Goal: Task Accomplishment & Management: Complete application form

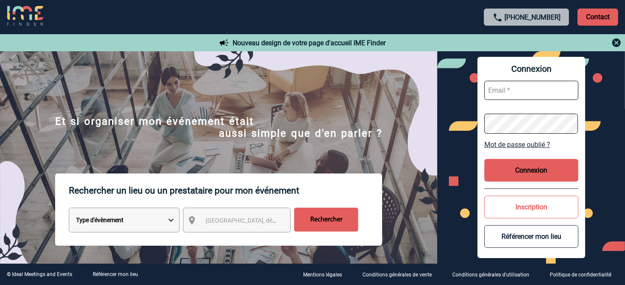
type input "vkalb@ime-groupe.com"
click at [531, 163] on button "Connexion" at bounding box center [532, 170] width 94 height 23
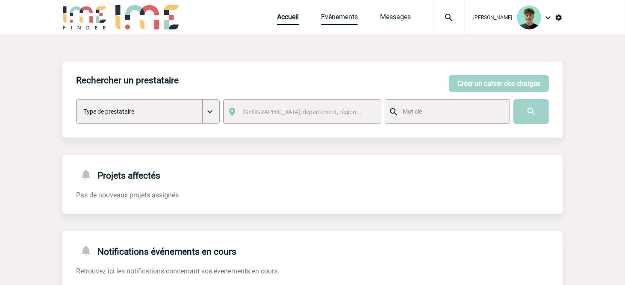
click at [353, 16] on link "Evénements" at bounding box center [339, 19] width 37 height 12
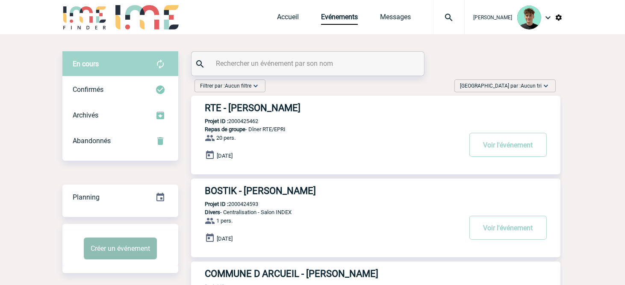
click at [136, 249] on button "Créer un événement" at bounding box center [120, 249] width 73 height 22
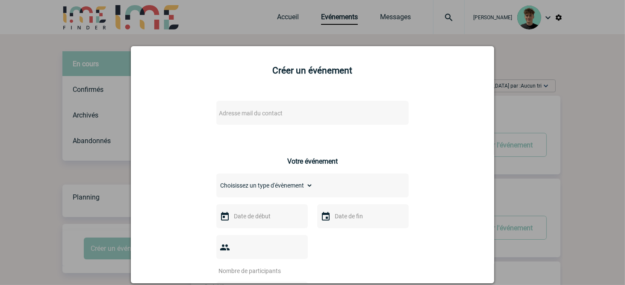
click at [229, 115] on span "Adresse mail du contact" at bounding box center [251, 113] width 64 height 7
drag, startPoint x: 256, startPoint y: 130, endPoint x: 145, endPoint y: 148, distance: 111.9
click at [332, 127] on input "ambroise.turcat@antargaz.com>" at bounding box center [286, 128] width 145 height 12
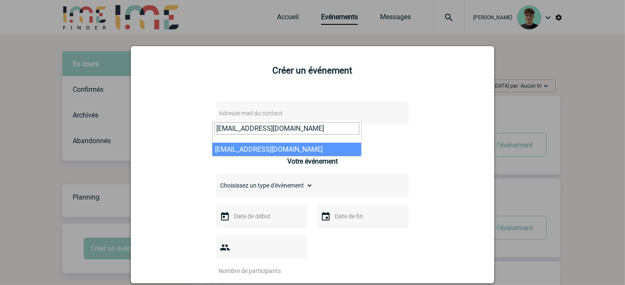
type input "ambroise.turcat@antargaz.com"
select select "132881"
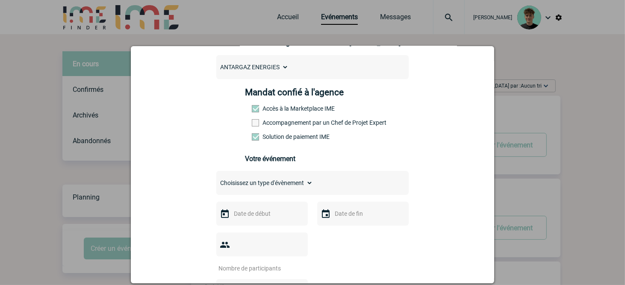
scroll to position [95, 0]
click at [281, 125] on label "Accompagnement par un Chef de Projet Expert" at bounding box center [271, 121] width 38 height 7
click at [0, 0] on input "Accompagnement par un Chef de Projet Expert" at bounding box center [0, 0] width 0 height 0
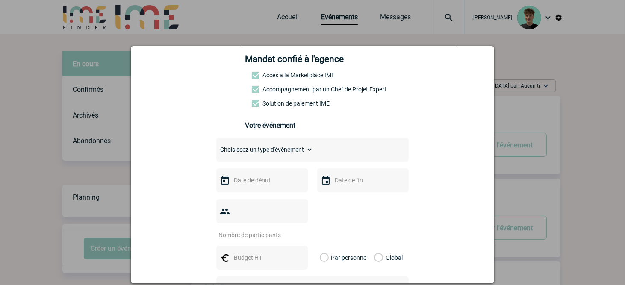
scroll to position [142, 0]
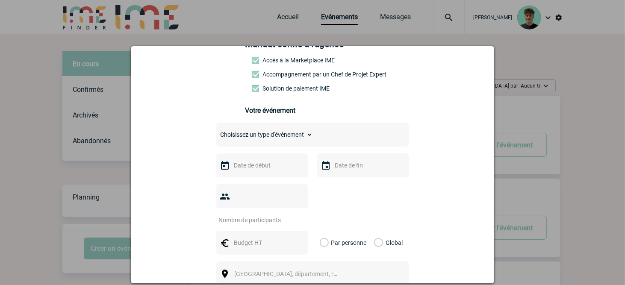
click at [292, 132] on div "Choisissez un type d'évènement Séminaire avec nuitée Séminaire sans nuitée Repa…" at bounding box center [312, 135] width 192 height 24
click at [285, 141] on select "Choisissez un type d'évènement Séminaire avec nuitée Séminaire sans nuitée Repa…" at bounding box center [264, 135] width 97 height 12
click at [297, 141] on select "Choisissez un type d'évènement Séminaire avec nuitée Séminaire sans nuitée Repa…" at bounding box center [264, 135] width 97 height 12
select select "2"
click at [216, 135] on select "Choisissez un type d'évènement Séminaire avec nuitée Séminaire sans nuitée Repa…" at bounding box center [264, 135] width 97 height 12
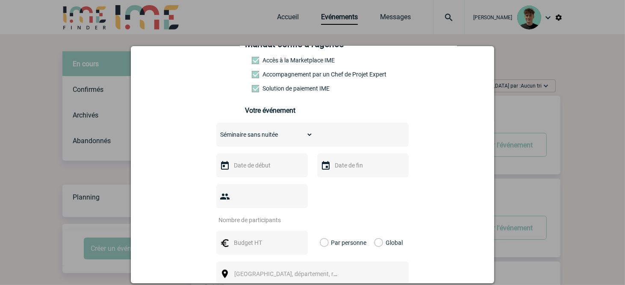
click at [266, 171] on input "text" at bounding box center [261, 165] width 59 height 11
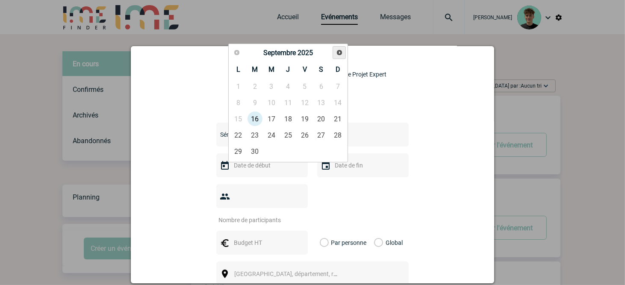
click at [337, 50] on span "Suivant" at bounding box center [339, 52] width 7 height 7
click at [338, 50] on span "Suivant" at bounding box center [339, 52] width 7 height 7
click at [292, 133] on link "20" at bounding box center [288, 134] width 16 height 15
type input "20-11-2025"
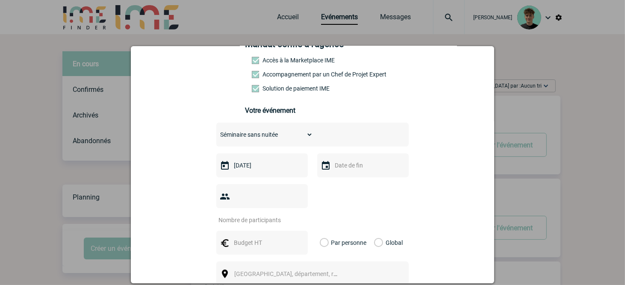
click at [356, 164] on div at bounding box center [363, 166] width 92 height 24
drag, startPoint x: 357, startPoint y: 168, endPoint x: 372, endPoint y: 155, distance: 19.4
click at [356, 168] on input "text" at bounding box center [362, 165] width 59 height 11
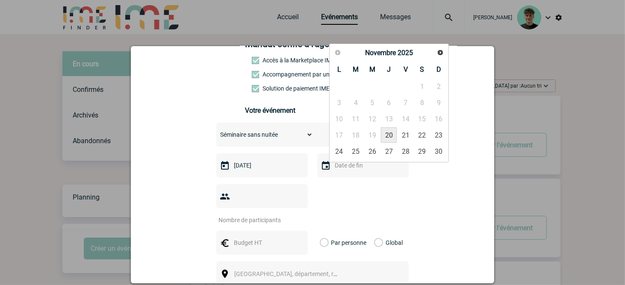
click at [383, 137] on link "20" at bounding box center [389, 134] width 16 height 15
type input "20-11-2025"
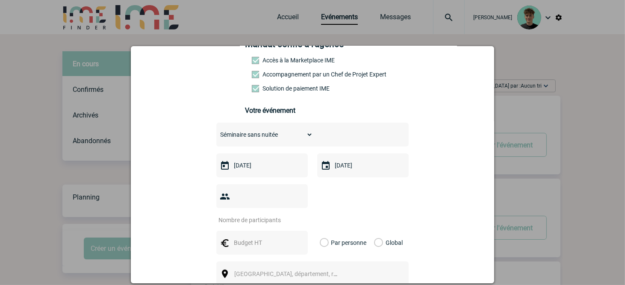
click at [263, 215] on input "number" at bounding box center [256, 220] width 80 height 11
type input "8"
click at [237, 237] on input "text" at bounding box center [261, 242] width 59 height 11
type input "1120"
click at [380, 231] on label "Global" at bounding box center [377, 243] width 6 height 24
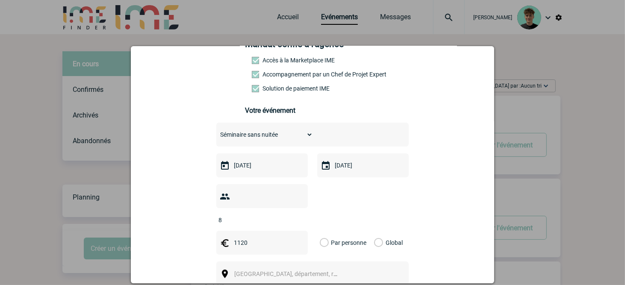
click at [0, 0] on input "Global" at bounding box center [0, 0] width 0 height 0
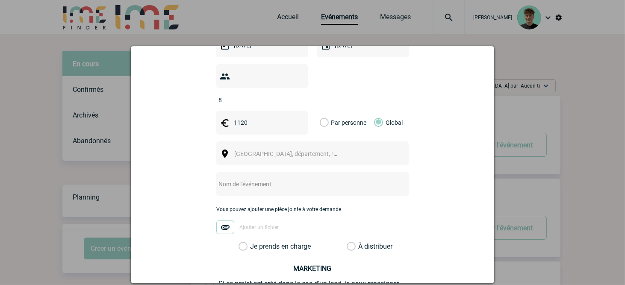
scroll to position [237, 0]
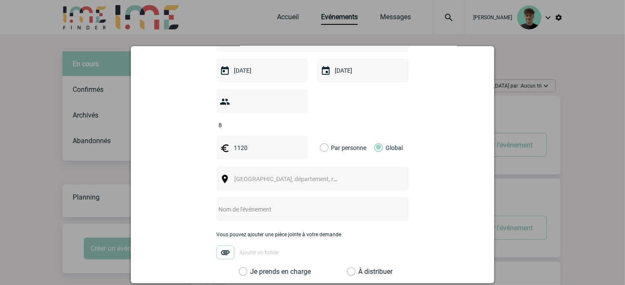
click at [302, 173] on span "[GEOGRAPHIC_DATA], département, région..." at bounding box center [290, 179] width 118 height 12
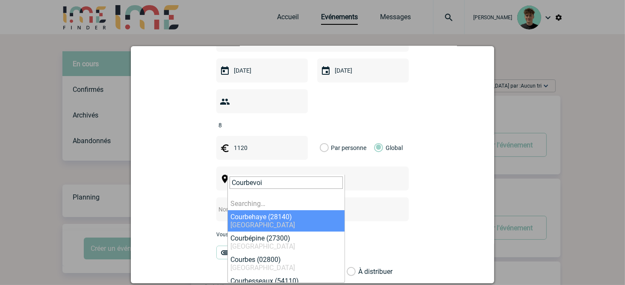
type input "Courbevoie"
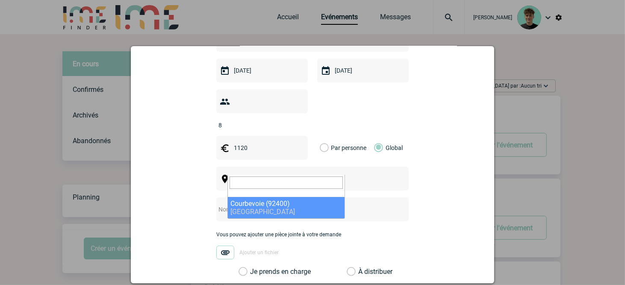
select select "38"
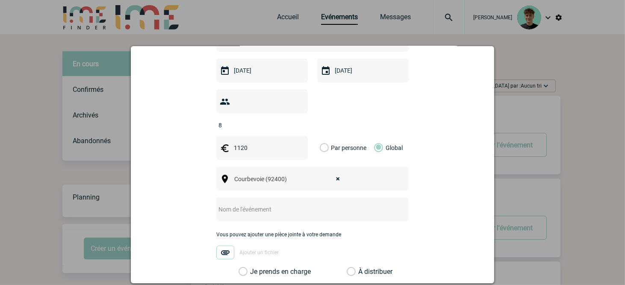
click at [255, 198] on div at bounding box center [312, 210] width 192 height 24
click at [248, 204] on input "text" at bounding box center [301, 209] width 170 height 11
paste input "journée de travail à l’extérieur du siège avec 8 personnes"
click at [322, 204] on input "journée de travail à l’extérieur du siège avec 8 personnes" at bounding box center [301, 209] width 170 height 11
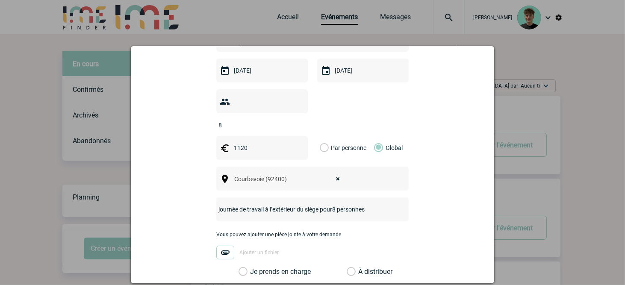
click at [325, 204] on input "journée de travail à l’extérieur du siège pour8 personnes" at bounding box center [301, 209] width 170 height 11
drag, startPoint x: 325, startPoint y: 197, endPoint x: 348, endPoint y: 207, distance: 24.5
click at [346, 208] on div "journée de travail à l’extérieur du siège pour8 personnes" at bounding box center [312, 210] width 192 height 24
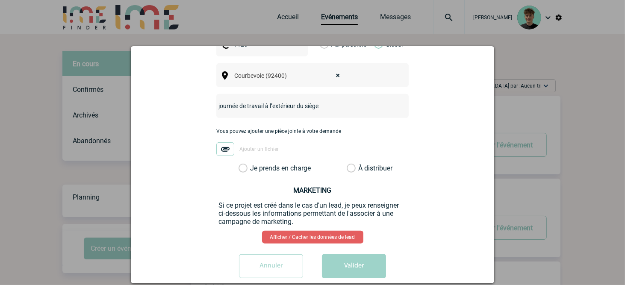
scroll to position [348, 0]
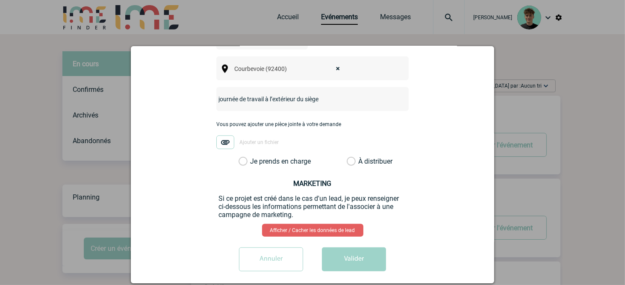
type input "journée de travail à l’extérieur du siège"
click at [253, 157] on label "Je prends en charge" at bounding box center [246, 161] width 15 height 9
click at [0, 0] on input "Je prends en charge" at bounding box center [0, 0] width 0 height 0
click at [354, 260] on button "Valider" at bounding box center [354, 260] width 64 height 24
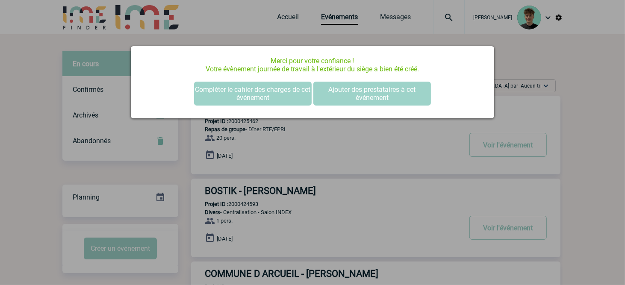
scroll to position [0, 0]
click at [417, 182] on div at bounding box center [312, 142] width 625 height 285
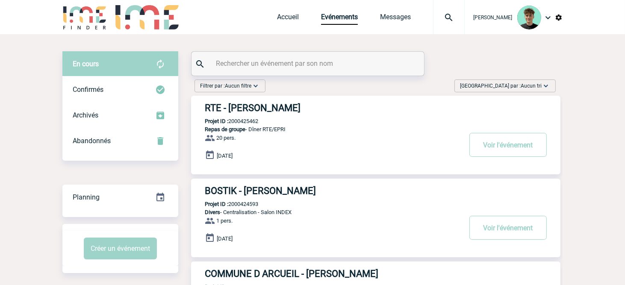
click at [518, 88] on span "Trier par : Aucun tri" at bounding box center [501, 86] width 82 height 9
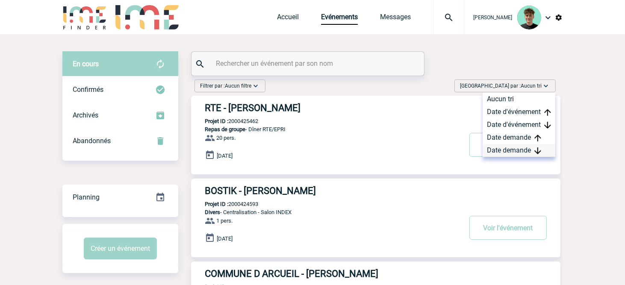
click at [514, 154] on div "Date demande" at bounding box center [519, 150] width 73 height 13
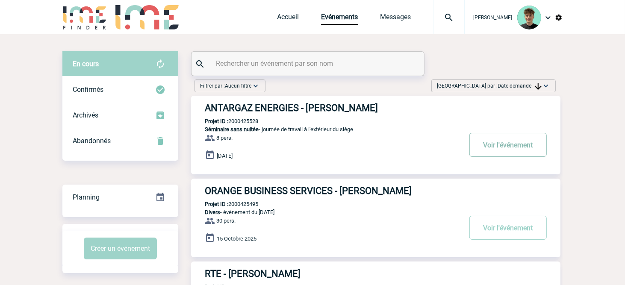
click at [481, 152] on button "Voir l'événement" at bounding box center [508, 145] width 77 height 24
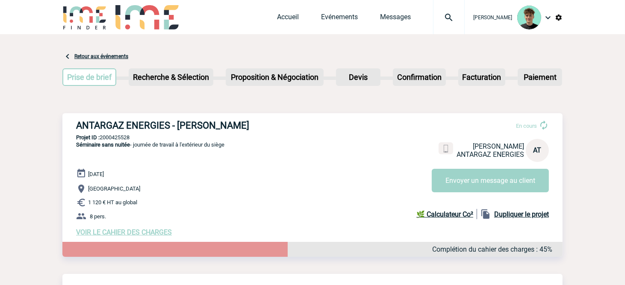
drag, startPoint x: 79, startPoint y: 123, endPoint x: 337, endPoint y: 121, distance: 258.3
click at [337, 121] on div "ANTARGAZ ENERGIES - Ambroise TURCAT En cours Ambroise TURCAT ANTARGAZ ENERGIES …" at bounding box center [312, 178] width 500 height 130
copy h3 "ANTARGAZ ENERGIES - Ambroise TURCAT"
click at [127, 134] on p "Projet ID : 2000425528" at bounding box center [312, 137] width 500 height 6
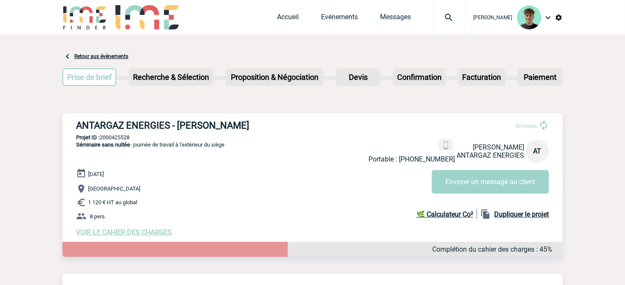
copy p "2000425528"
